Goal: Navigation & Orientation: Find specific page/section

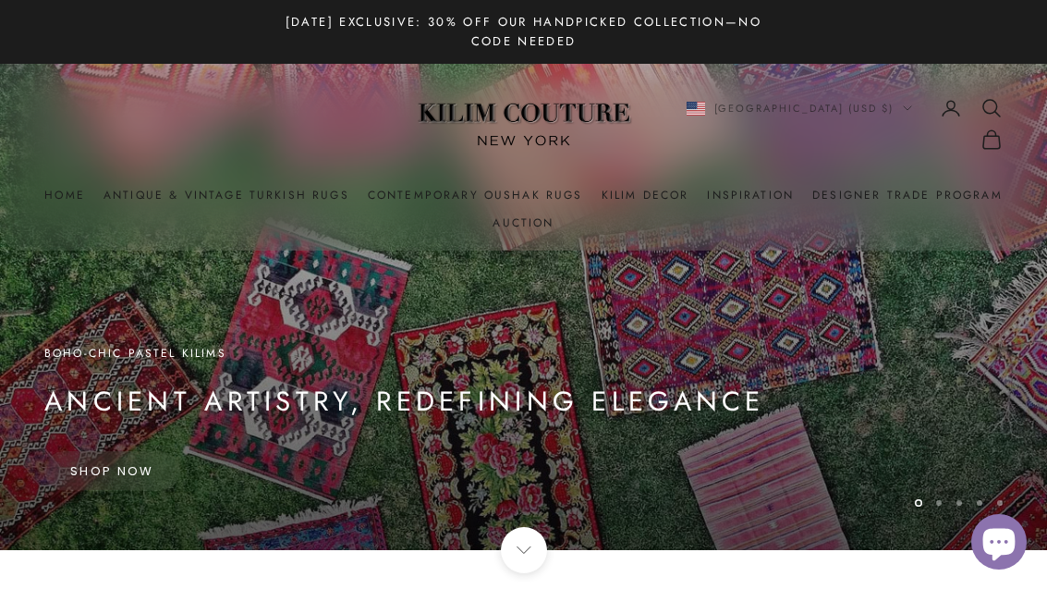
scroll to position [45, 0]
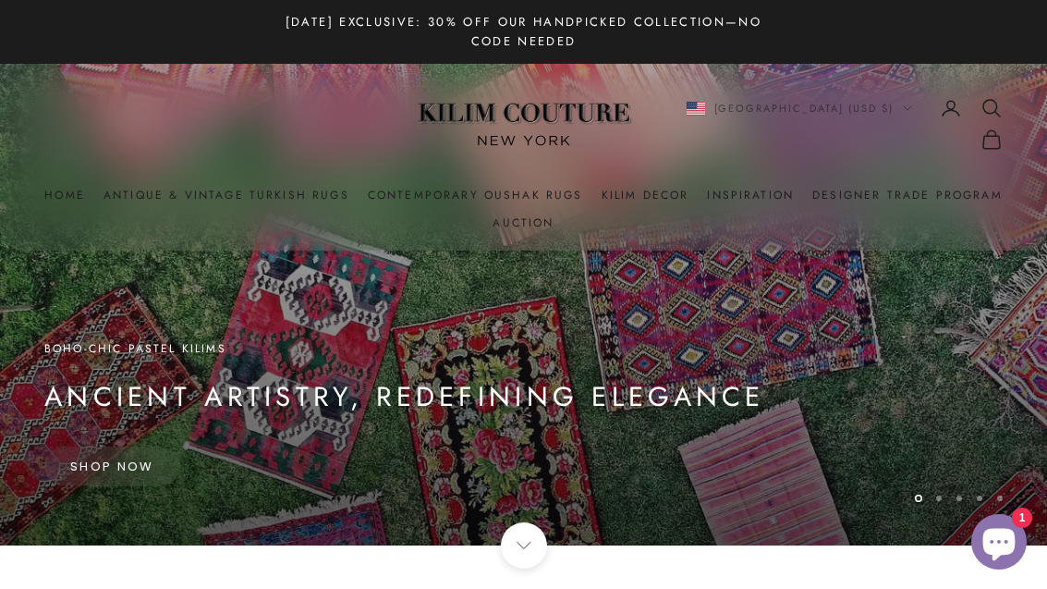
click at [543, 225] on link "Auction" at bounding box center [523, 222] width 61 height 18
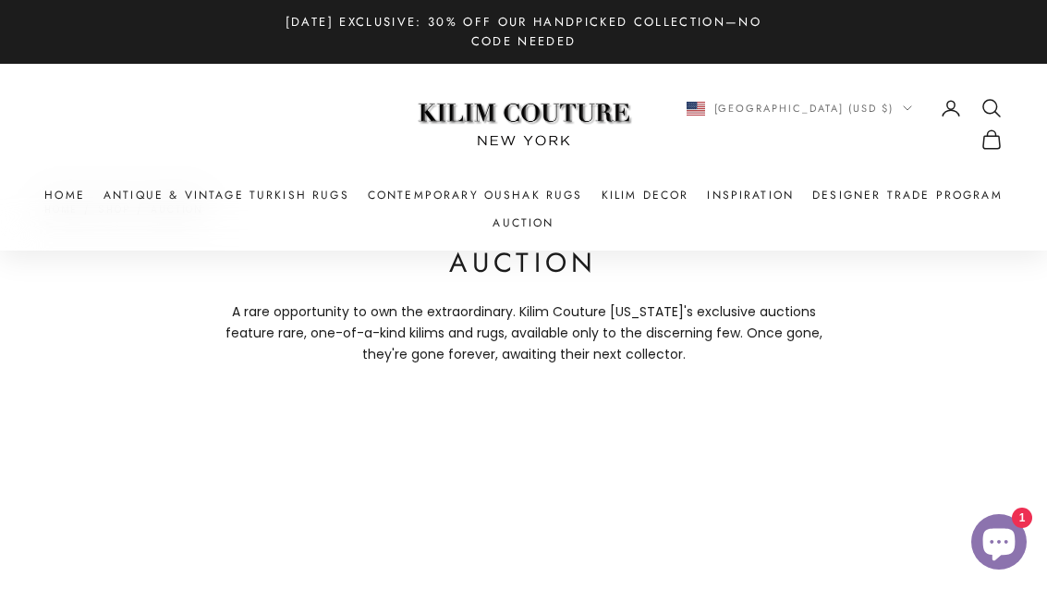
scroll to position [65, 0]
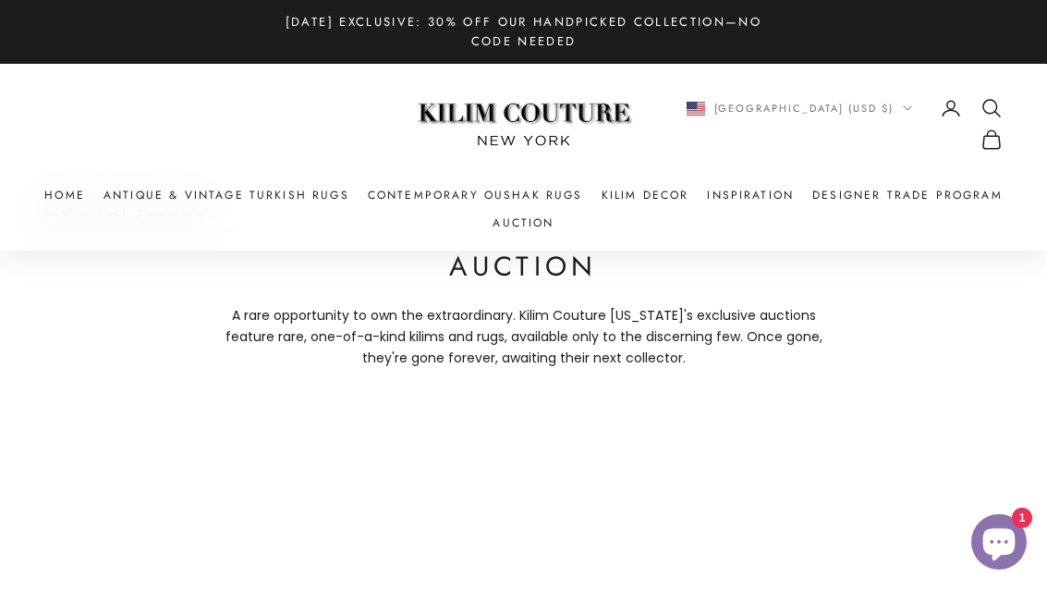
click at [172, 188] on link "Antique & Vintage Turkish Rugs" at bounding box center [226, 195] width 246 height 18
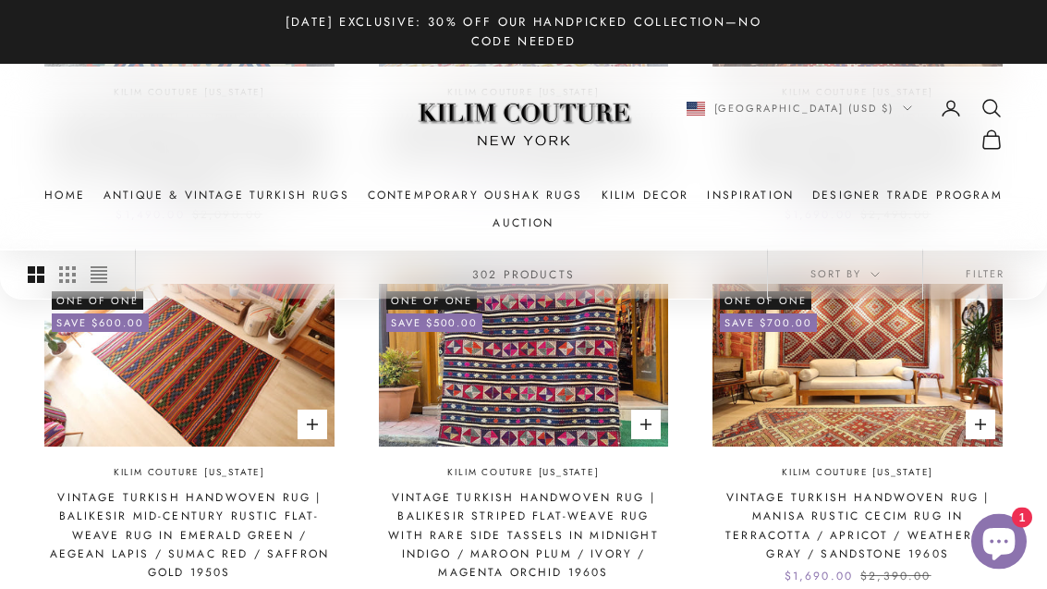
scroll to position [769, 0]
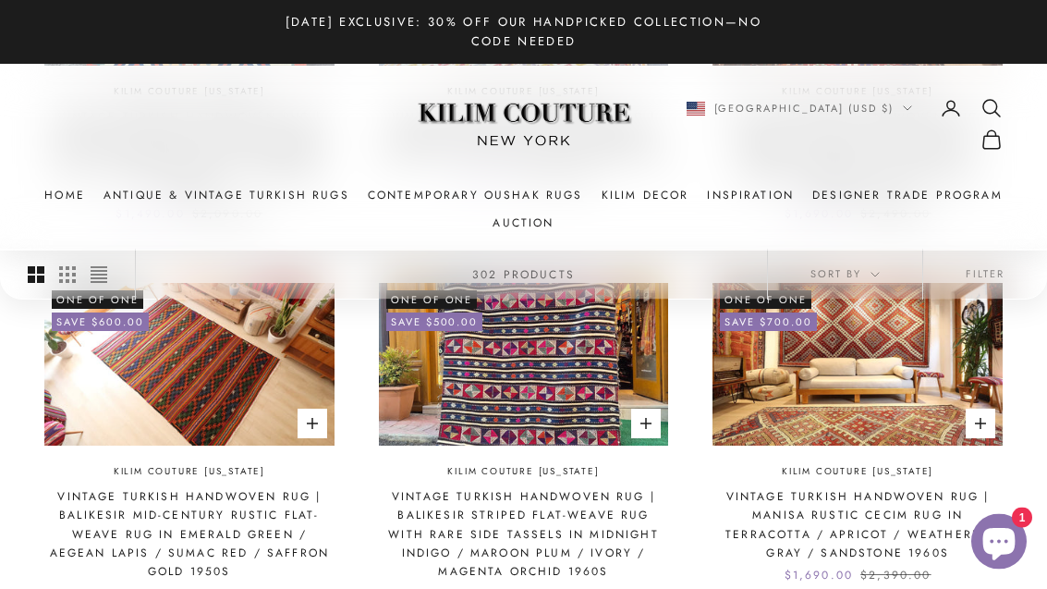
click at [427, 201] on link "Contemporary Oushak Rugs" at bounding box center [475, 195] width 215 height 18
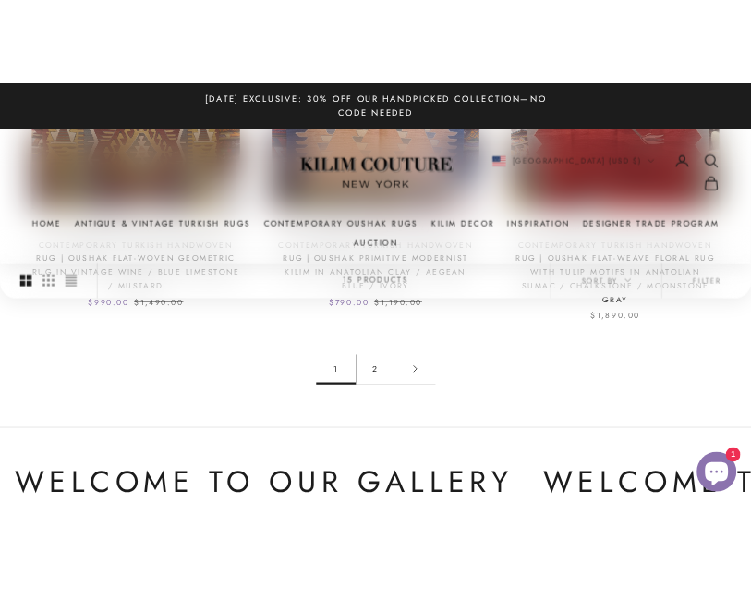
scroll to position [1809, 0]
